Goal: Check status: Check status

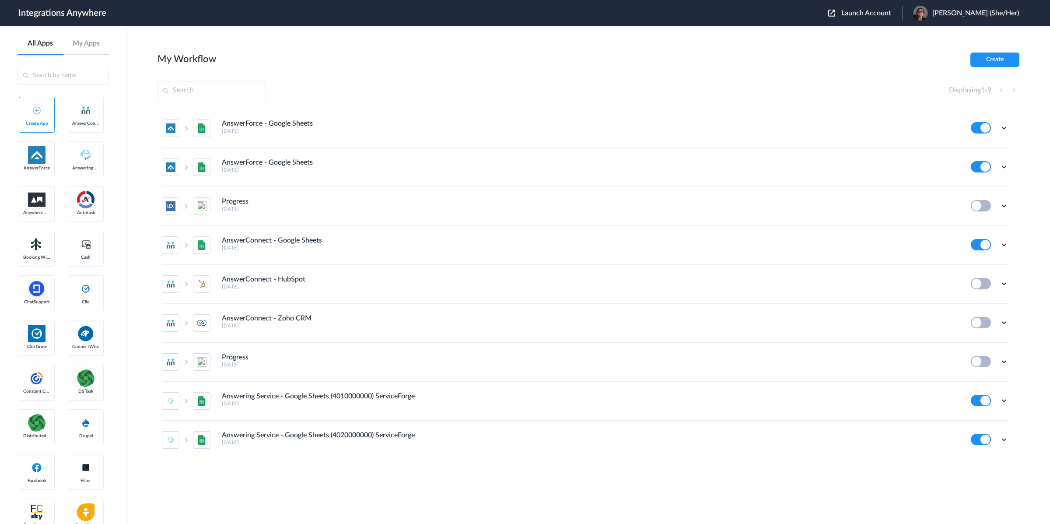
click at [883, 14] on span "Launch Account" at bounding box center [866, 13] width 50 height 7
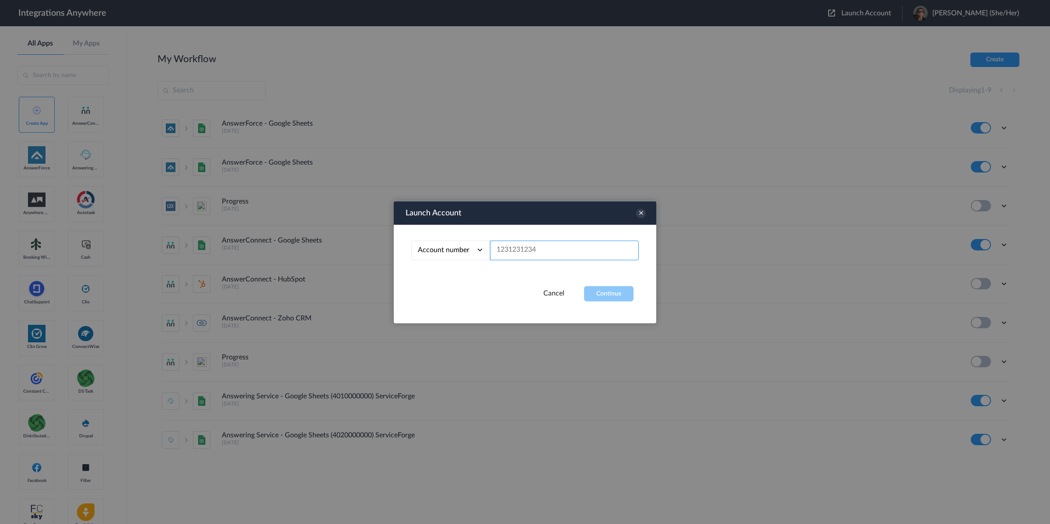
click at [536, 242] on input "text" at bounding box center [564, 250] width 149 height 20
paste input "8775336799"
type input "8775336799"
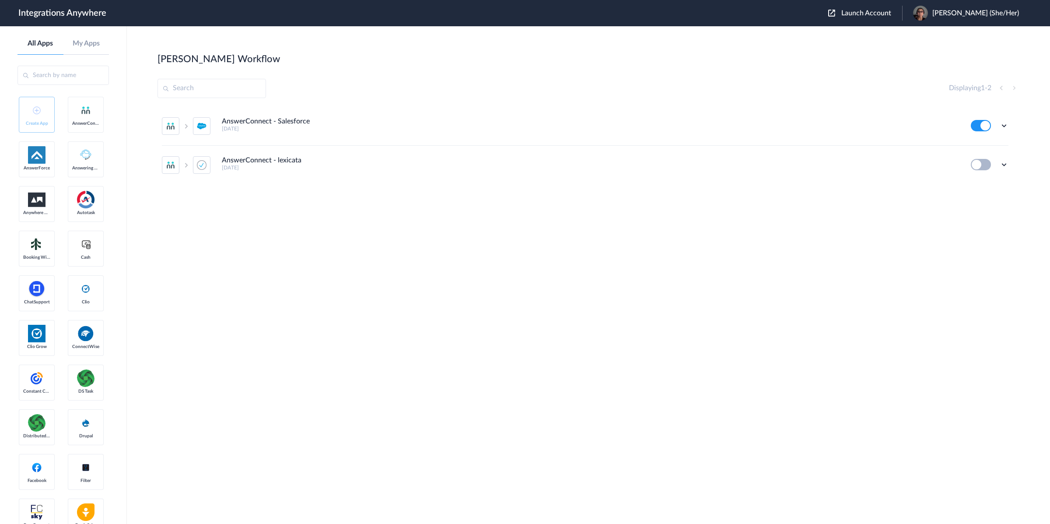
click at [879, 16] on span "Launch Account" at bounding box center [866, 13] width 50 height 7
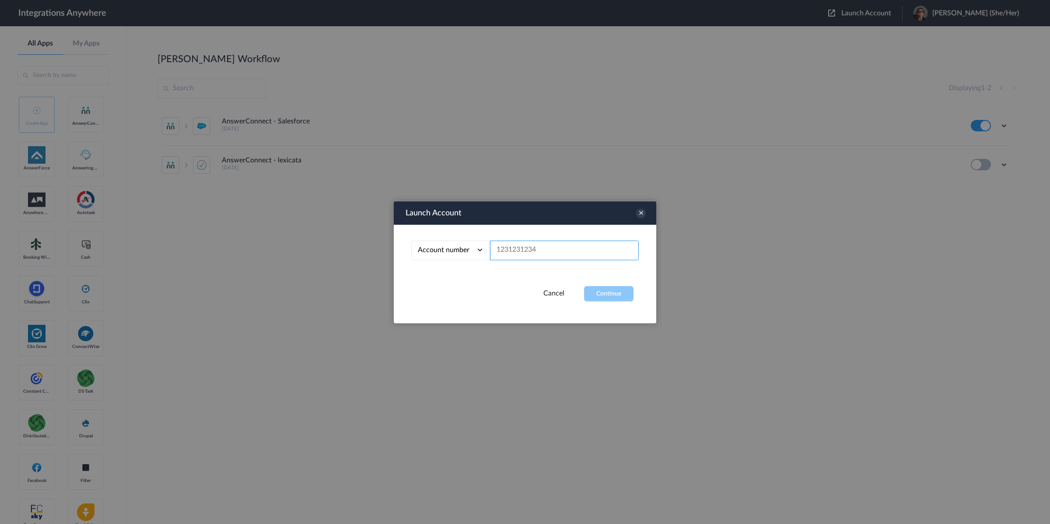
click at [567, 258] on input "text" at bounding box center [564, 250] width 149 height 20
paste input "8775336799"
type input "8775336799"
click at [599, 291] on button "Continue" at bounding box center [608, 293] width 49 height 15
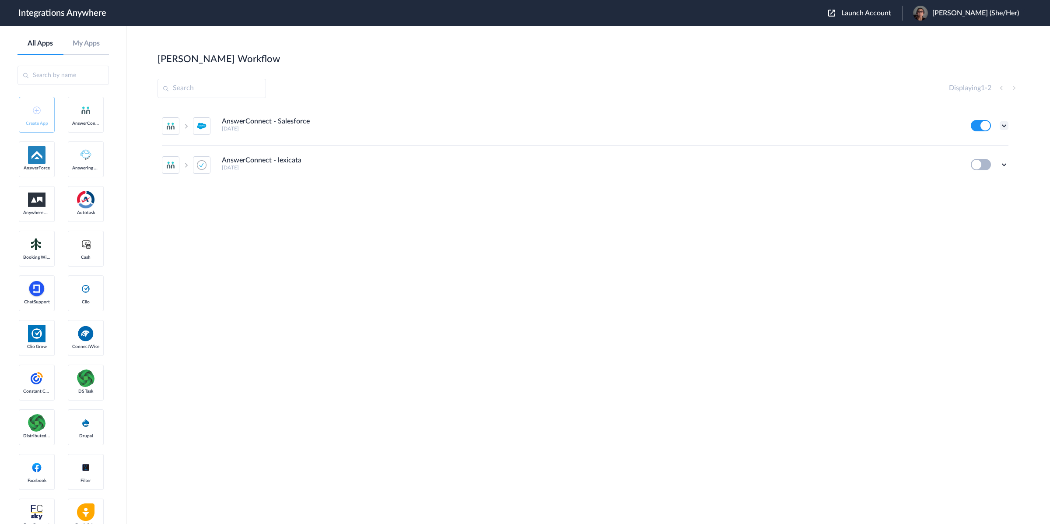
click at [1006, 127] on icon at bounding box center [1004, 125] width 9 height 9
click at [986, 162] on link "Task history" at bounding box center [979, 162] width 42 height 6
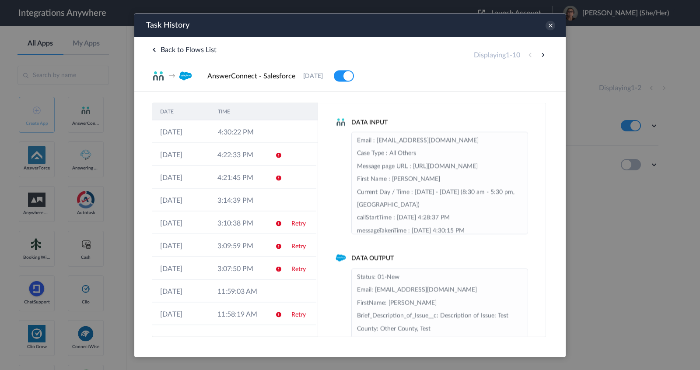
click at [152, 49] on icon at bounding box center [154, 49] width 4 height 4
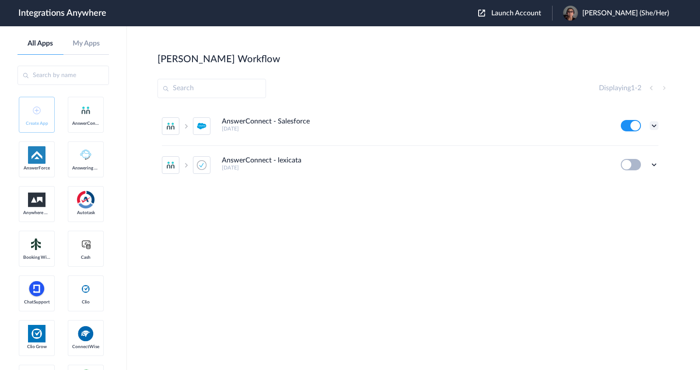
click at [652, 125] on icon at bounding box center [654, 125] width 9 height 9
click at [643, 159] on link "Task history" at bounding box center [629, 162] width 42 height 6
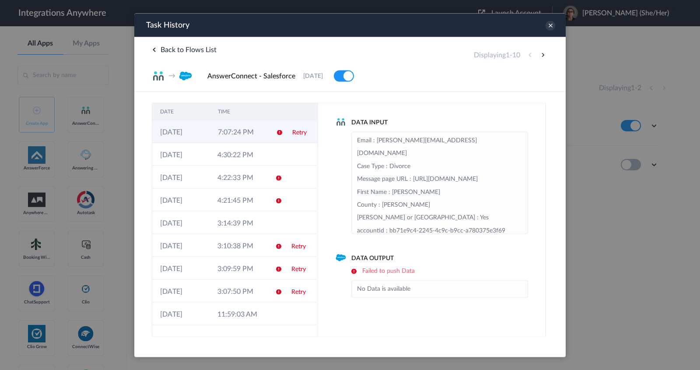
click at [293, 133] on link "Retry" at bounding box center [299, 132] width 14 height 6
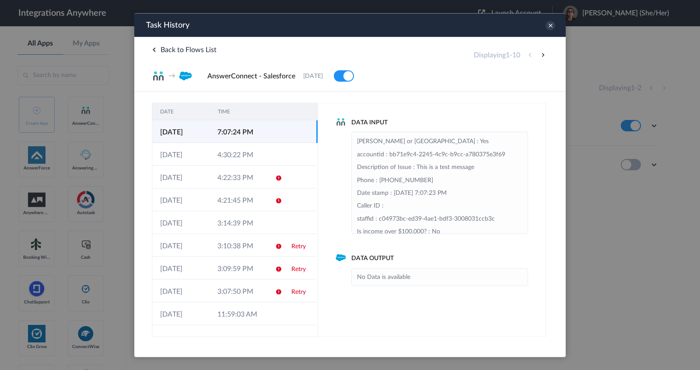
scroll to position [127, 0]
click at [420, 277] on li "No Data is available" at bounding box center [439, 276] width 165 height 13
click at [418, 276] on li "No Data is available" at bounding box center [439, 276] width 165 height 13
click at [284, 132] on td at bounding box center [300, 131] width 33 height 23
click at [238, 139] on td "7:07:24 PM" at bounding box center [238, 131] width 57 height 23
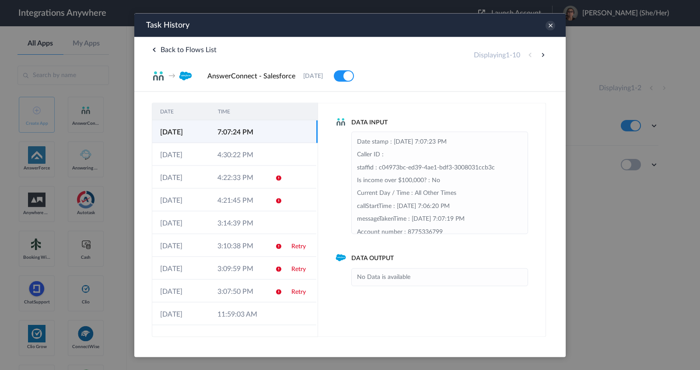
click at [236, 132] on td "7:07:24 PM" at bounding box center [238, 131] width 57 height 23
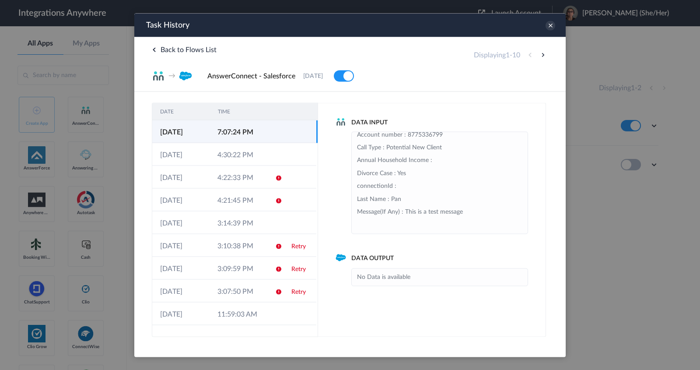
click at [426, 279] on li "No Data is available" at bounding box center [439, 276] width 165 height 13
click at [156, 49] on icon at bounding box center [154, 49] width 4 height 4
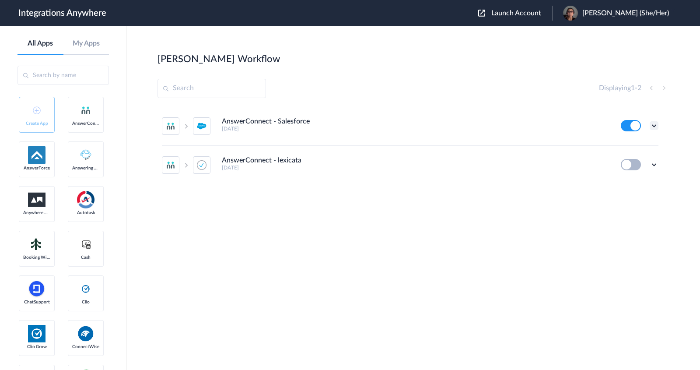
click at [655, 125] on icon at bounding box center [654, 125] width 9 height 9
click at [641, 157] on li "Task history" at bounding box center [630, 162] width 57 height 16
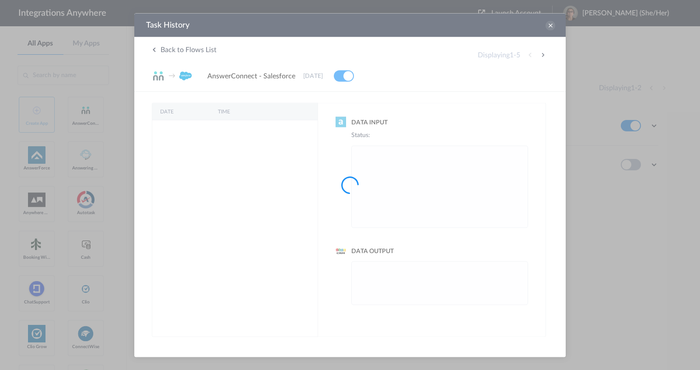
scroll to position [0, 0]
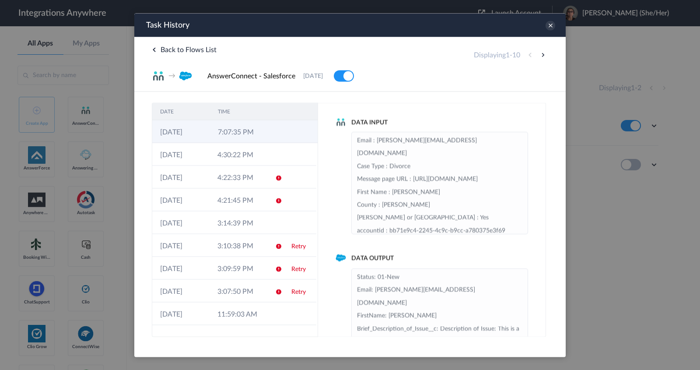
click at [276, 135] on icon at bounding box center [279, 132] width 7 height 7
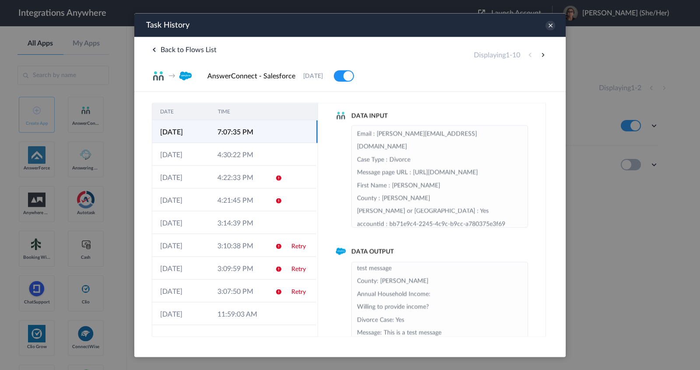
scroll to position [60, 0]
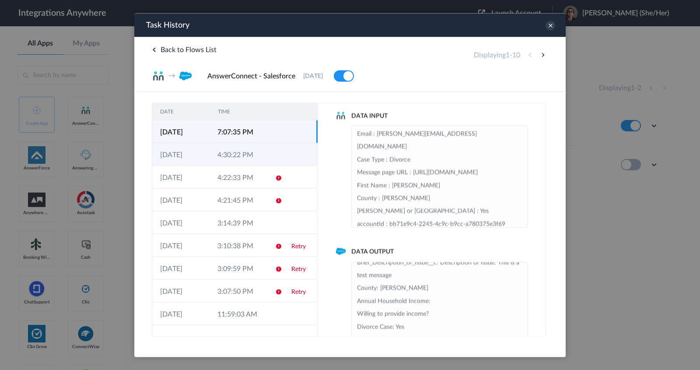
click at [236, 149] on td "4:30:22 PM" at bounding box center [238, 154] width 57 height 23
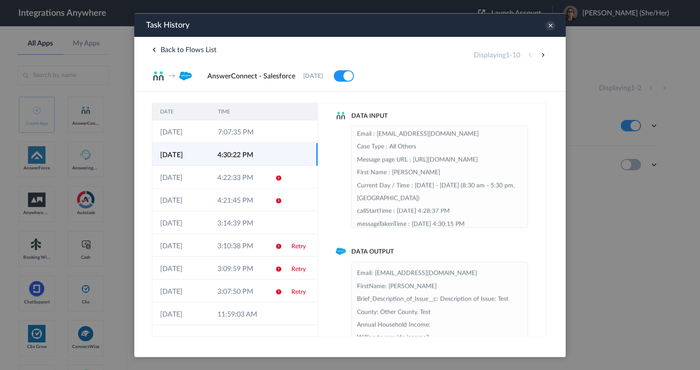
scroll to position [11, 0]
click at [256, 135] on td "7:07:35 PM" at bounding box center [239, 131] width 58 height 23
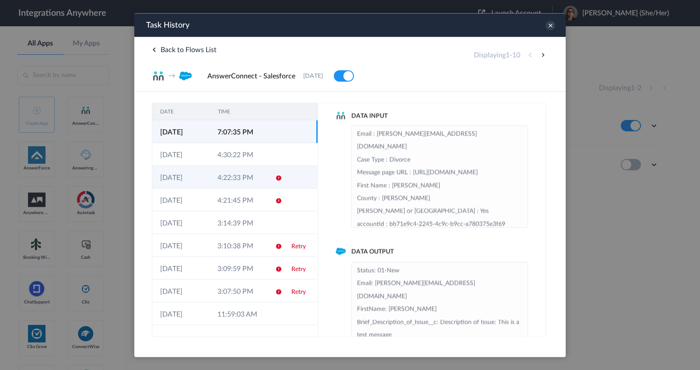
click at [231, 174] on td "4:22:33 PM" at bounding box center [238, 176] width 57 height 23
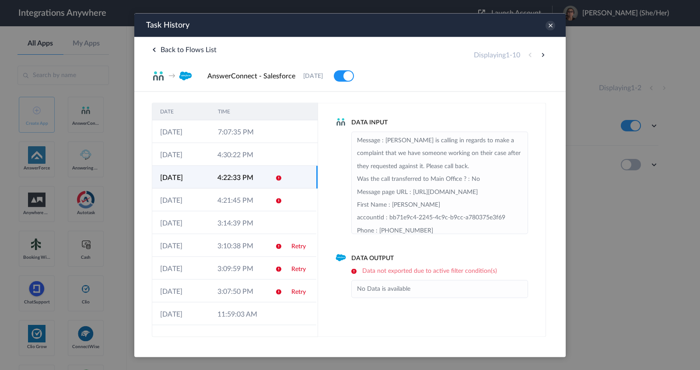
click at [284, 177] on td at bounding box center [300, 176] width 33 height 23
click at [275, 178] on icon at bounding box center [278, 177] width 7 height 7
click at [239, 199] on td "4:21:45 PM" at bounding box center [238, 199] width 57 height 23
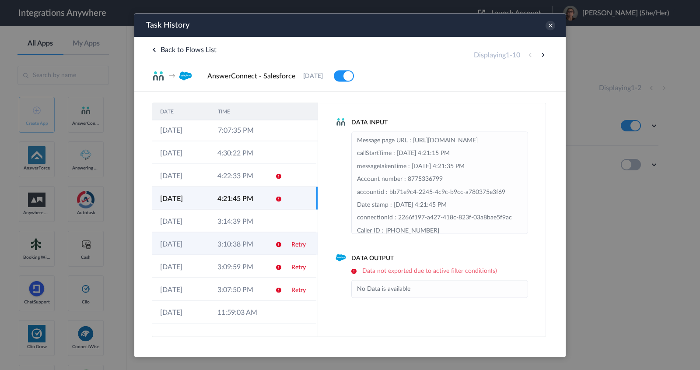
scroll to position [2, 0]
click at [242, 249] on td "3:10:38 PM" at bounding box center [238, 242] width 57 height 23
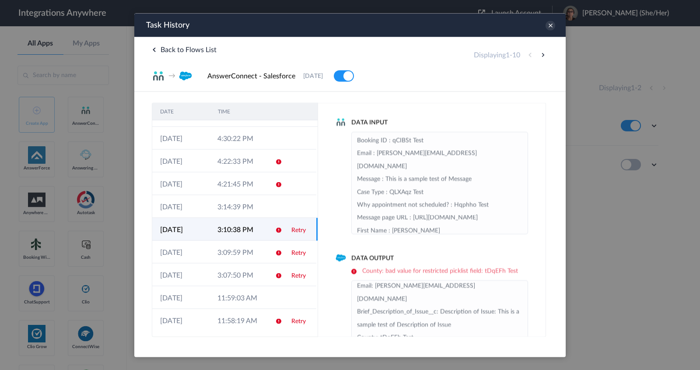
scroll to position [33, 0]
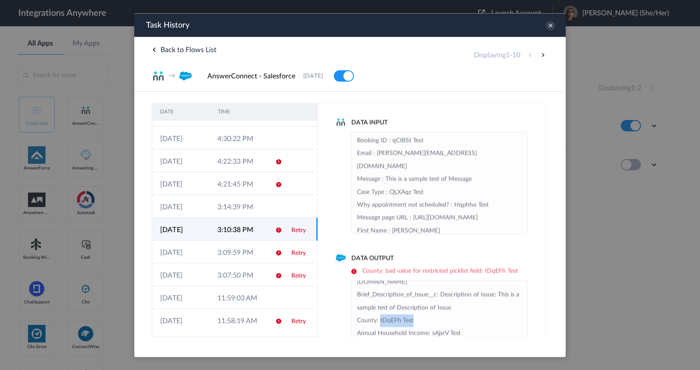
drag, startPoint x: 433, startPoint y: 306, endPoint x: 493, endPoint y: 306, distance: 59.9
click at [493, 306] on li "Status: 01-New Email: [PERSON_NAME][EMAIL_ADDRESS][DOMAIN_NAME] Brief_Descripti…" at bounding box center [439, 345] width 165 height 193
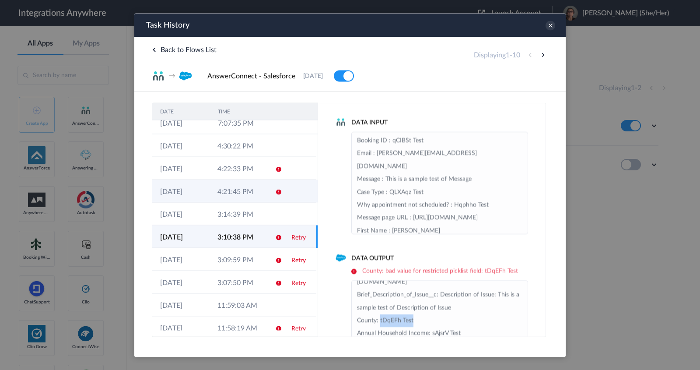
scroll to position [0, 0]
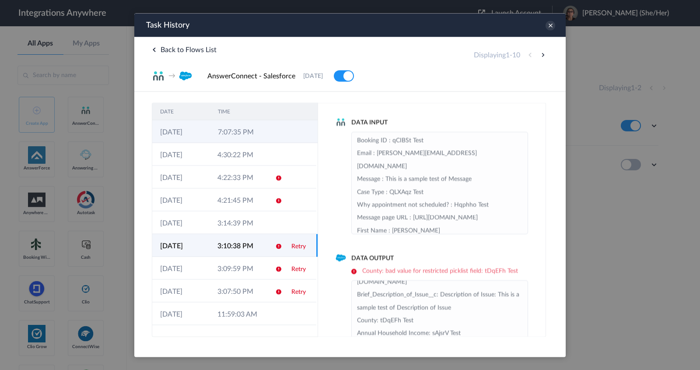
click at [242, 133] on td "7:07:35 PM" at bounding box center [239, 131] width 58 height 23
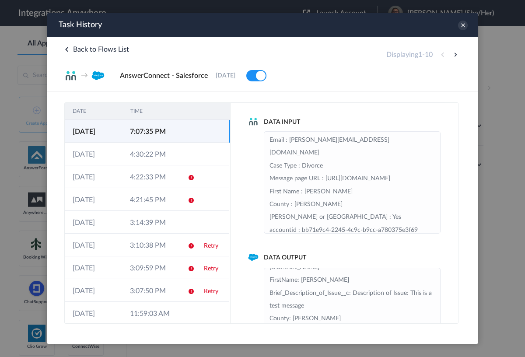
scroll to position [35, 0]
